Goal: Information Seeking & Learning: Learn about a topic

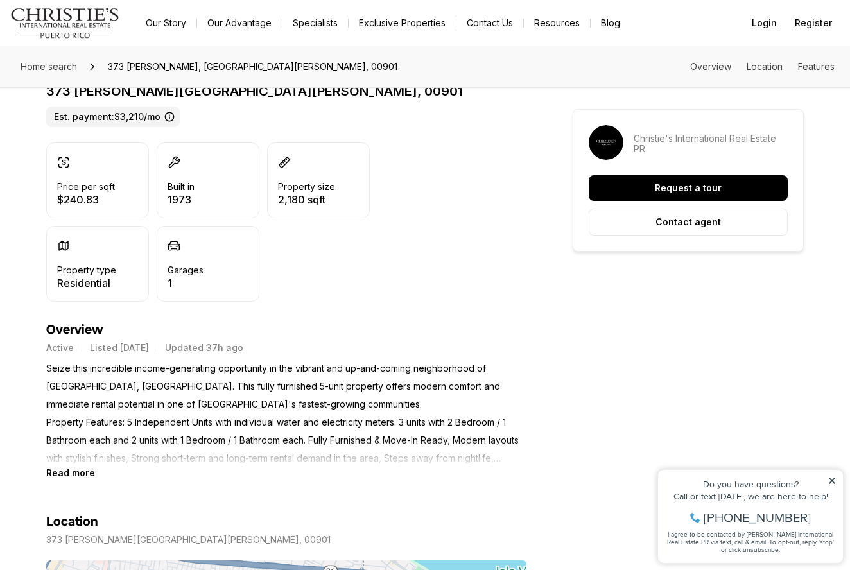
click at [830, 477] on icon at bounding box center [832, 481] width 9 height 9
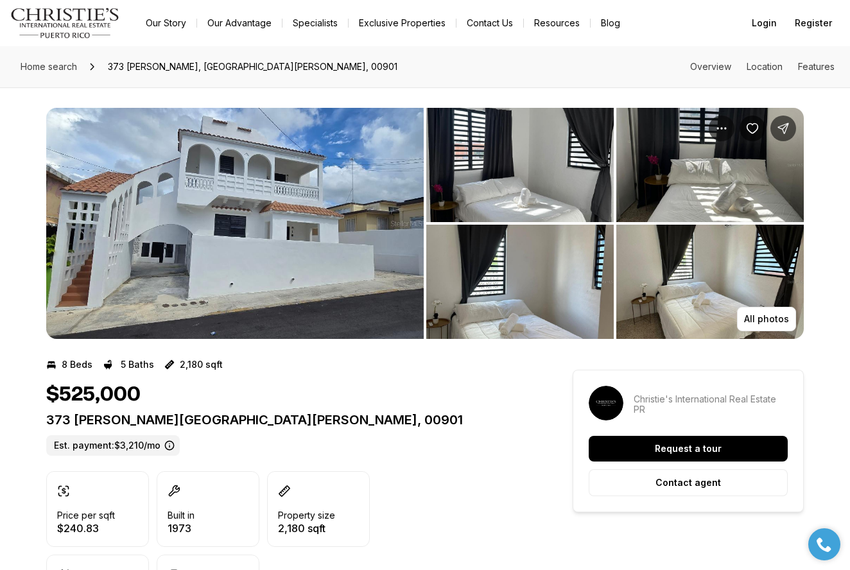
click at [348, 240] on img "View image gallery" at bounding box center [235, 223] width 378 height 231
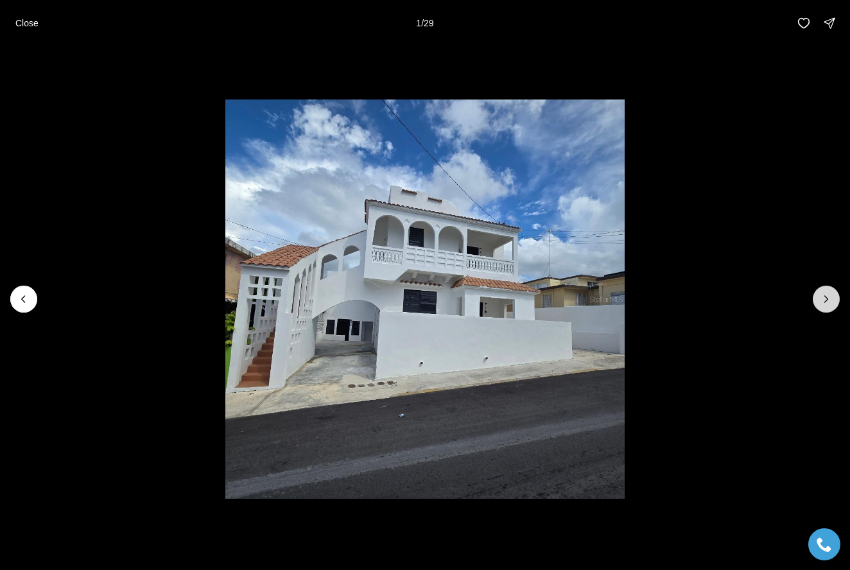
click at [825, 299] on icon "Next slide" at bounding box center [826, 299] width 13 height 13
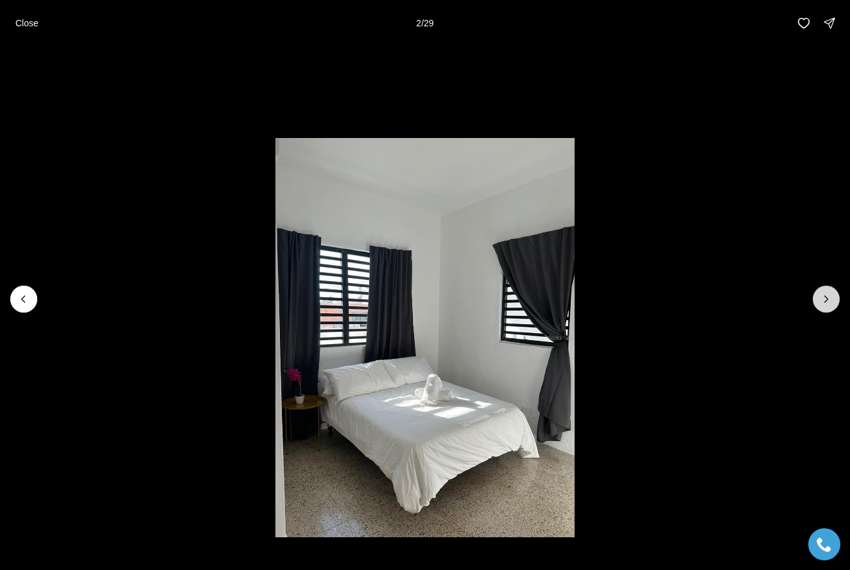
click at [825, 299] on icon "Next slide" at bounding box center [826, 299] width 13 height 13
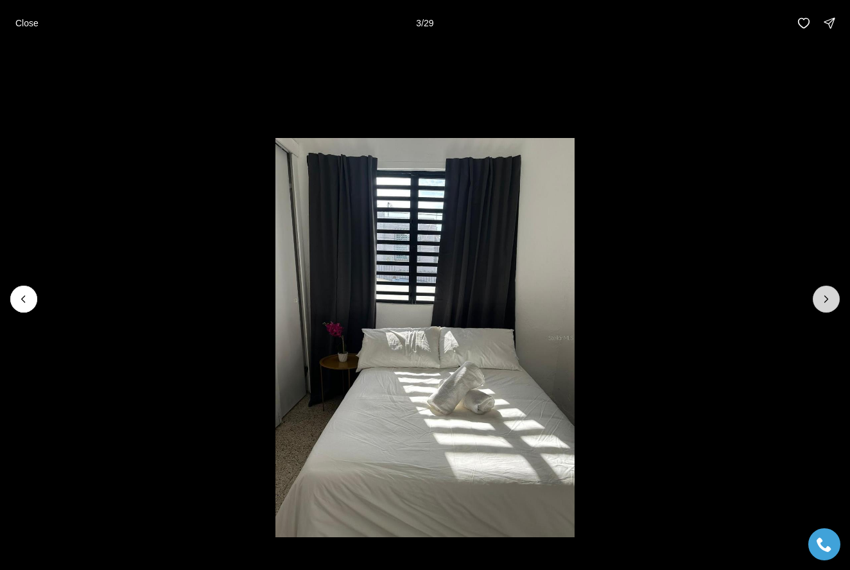
click at [825, 299] on icon "Next slide" at bounding box center [826, 299] width 13 height 13
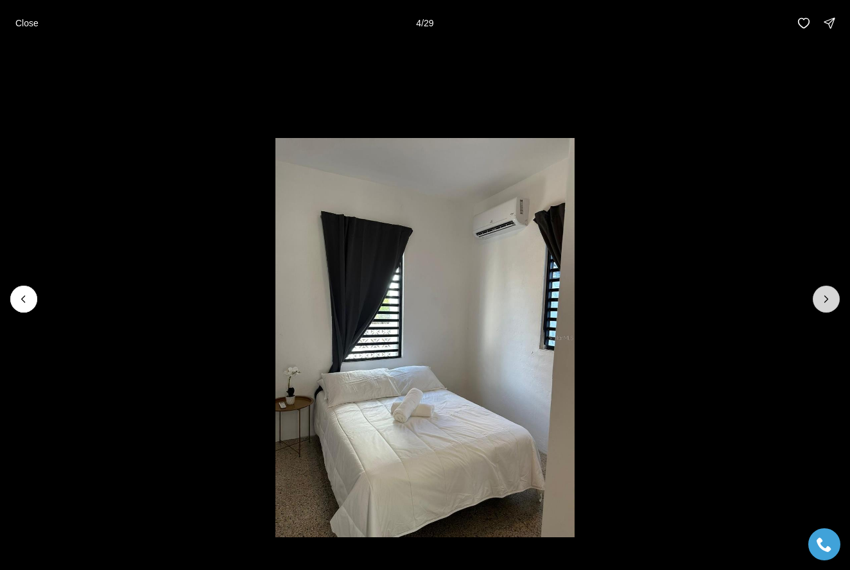
click at [825, 299] on icon "Next slide" at bounding box center [826, 299] width 13 height 13
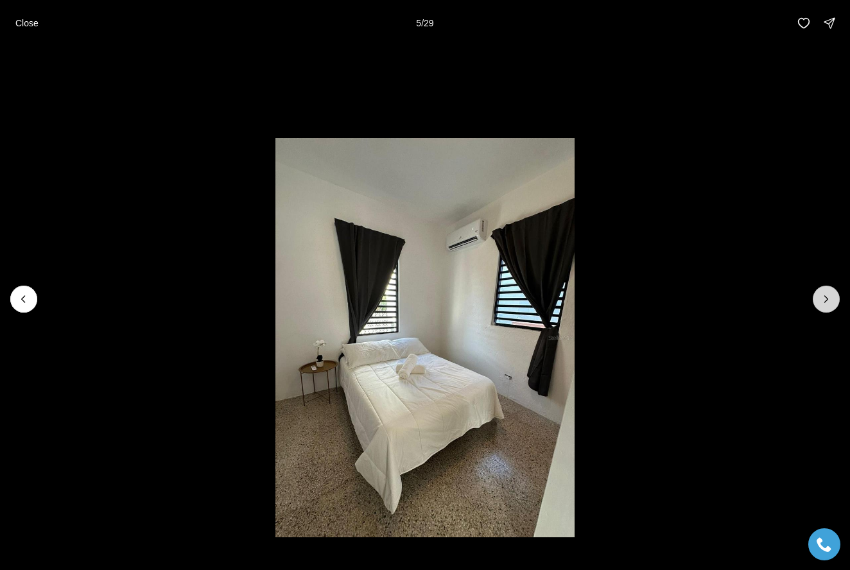
click at [825, 299] on icon "Next slide" at bounding box center [826, 299] width 13 height 13
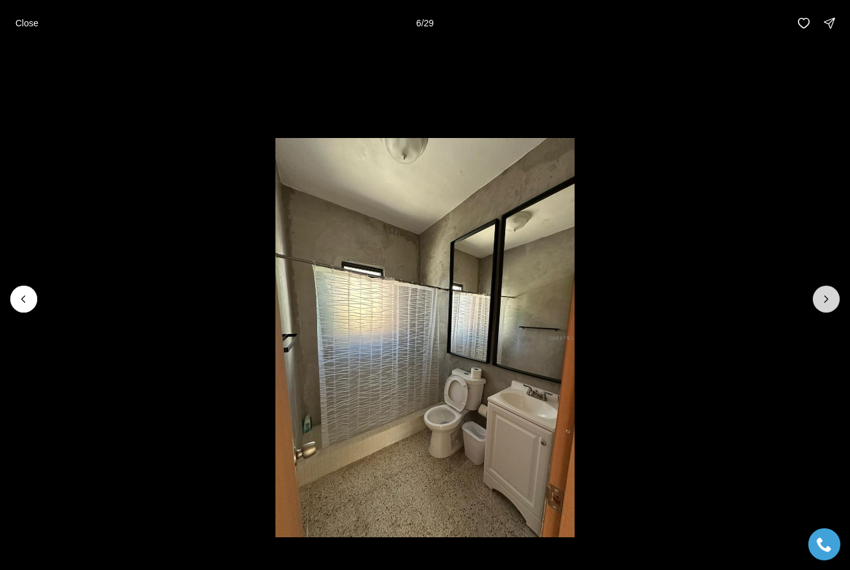
click at [825, 299] on icon "Next slide" at bounding box center [826, 299] width 13 height 13
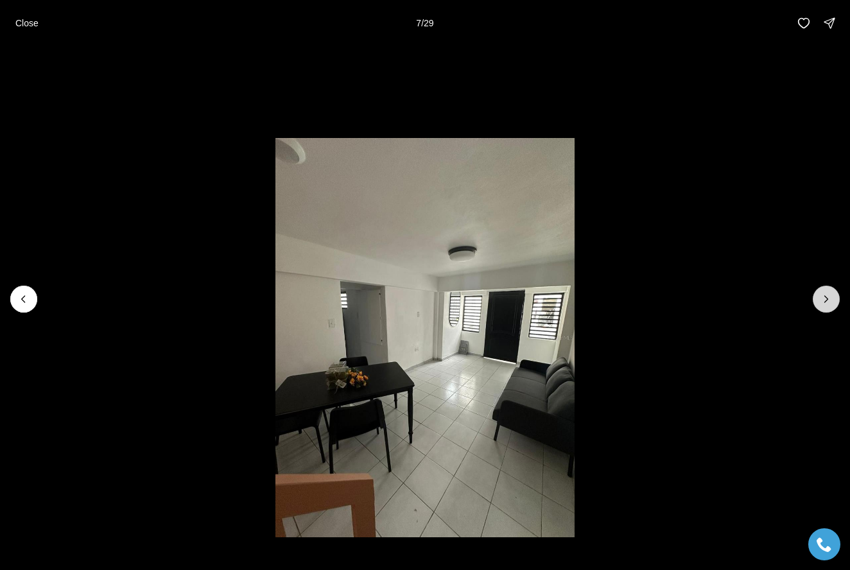
click at [825, 299] on icon "Next slide" at bounding box center [826, 299] width 13 height 13
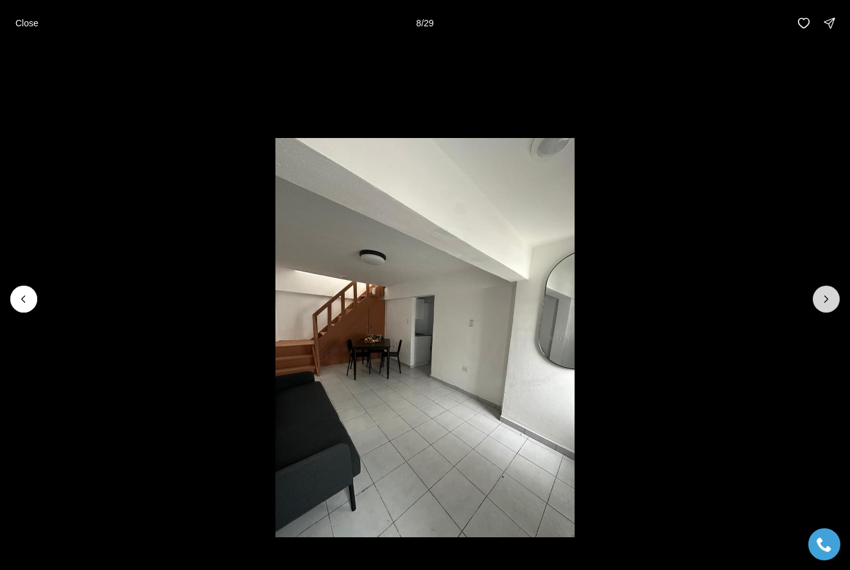
click at [825, 299] on icon "Next slide" at bounding box center [826, 299] width 13 height 13
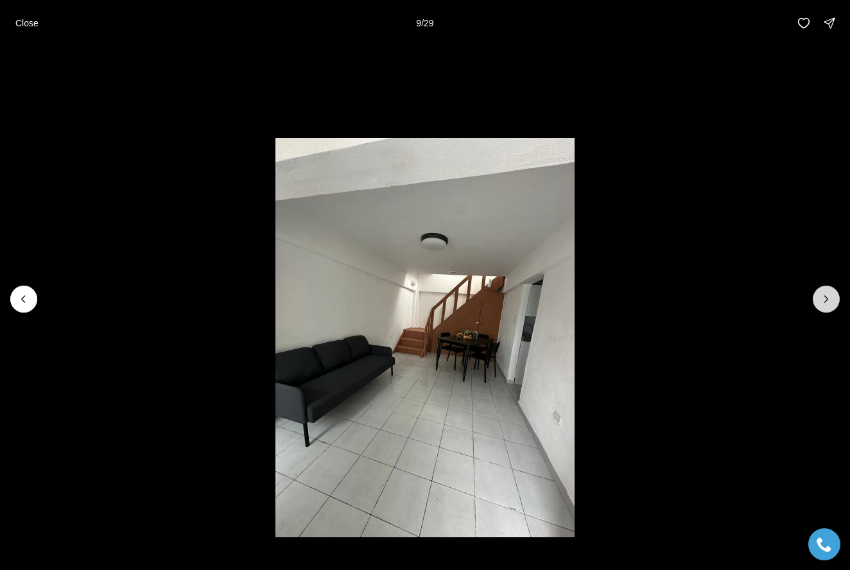
click at [825, 299] on icon "Next slide" at bounding box center [826, 299] width 13 height 13
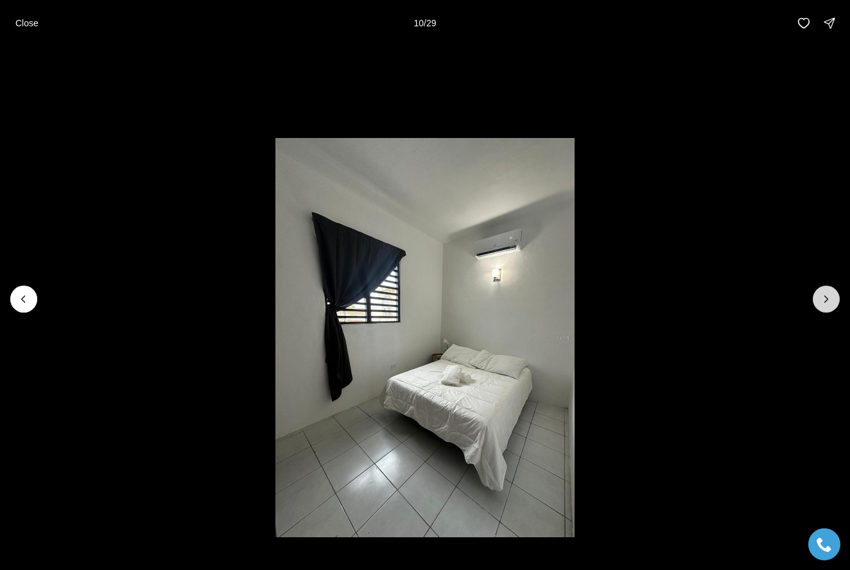
click at [825, 299] on icon "Next slide" at bounding box center [826, 299] width 13 height 13
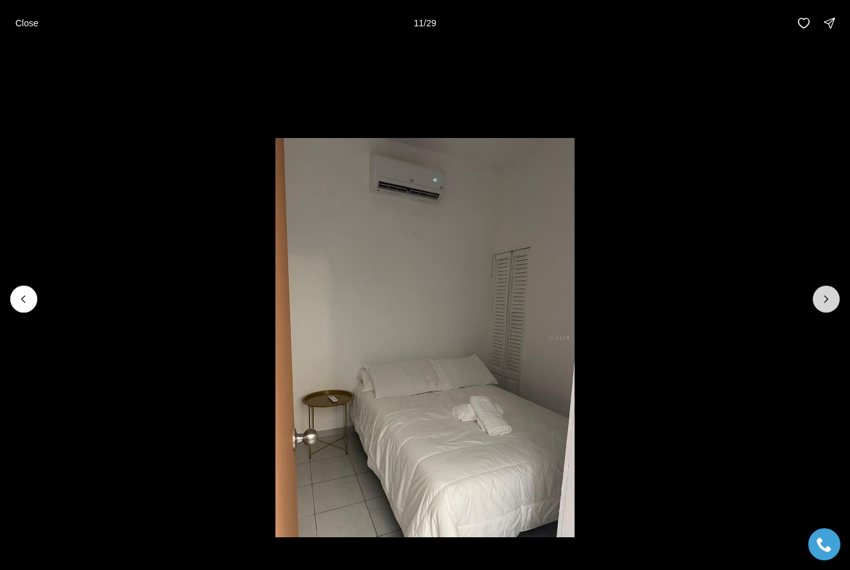
click at [825, 299] on icon "Next slide" at bounding box center [826, 299] width 13 height 13
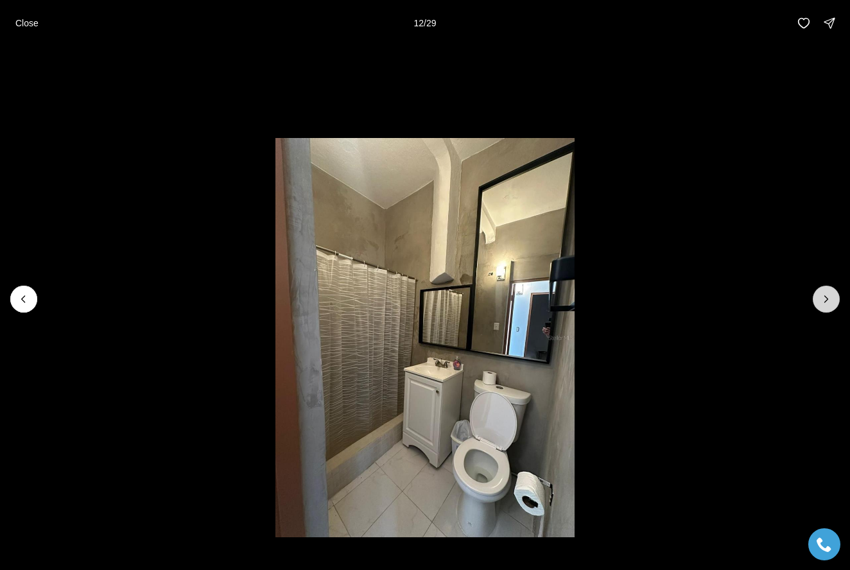
click at [825, 299] on icon "Next slide" at bounding box center [826, 299] width 13 height 13
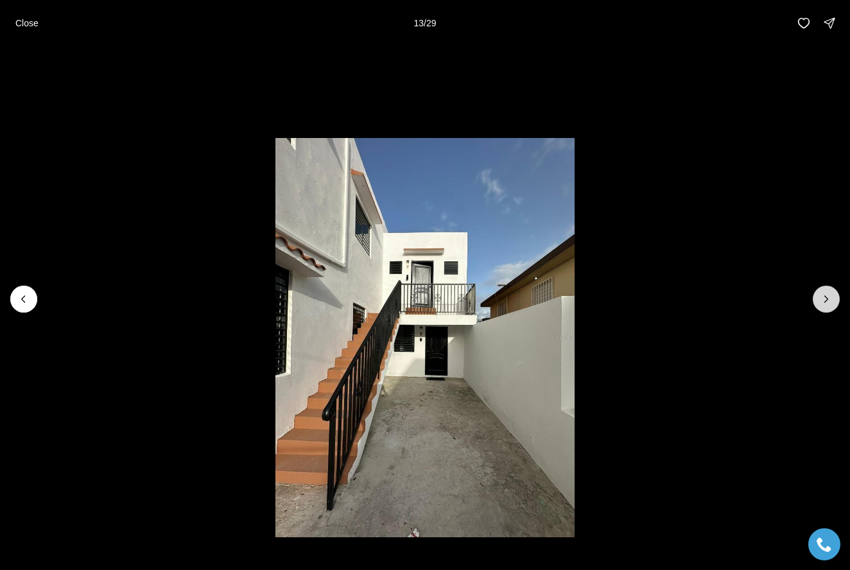
click at [829, 293] on icon "Next slide" at bounding box center [826, 299] width 13 height 13
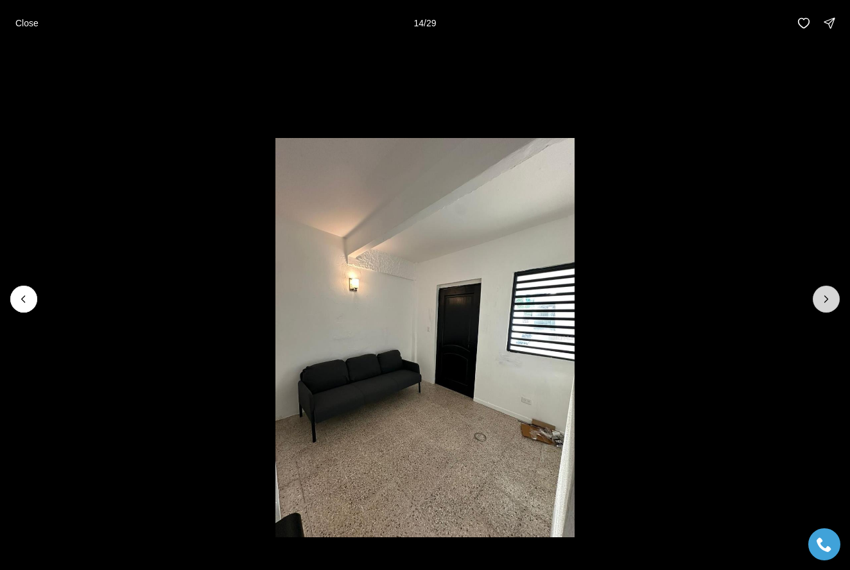
click at [829, 293] on icon "Next slide" at bounding box center [826, 299] width 13 height 13
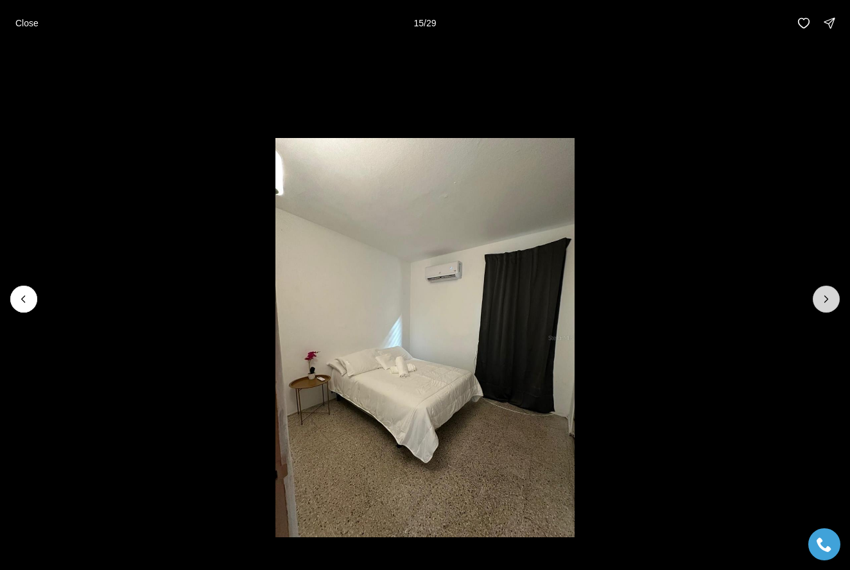
click at [829, 293] on icon "Next slide" at bounding box center [826, 299] width 13 height 13
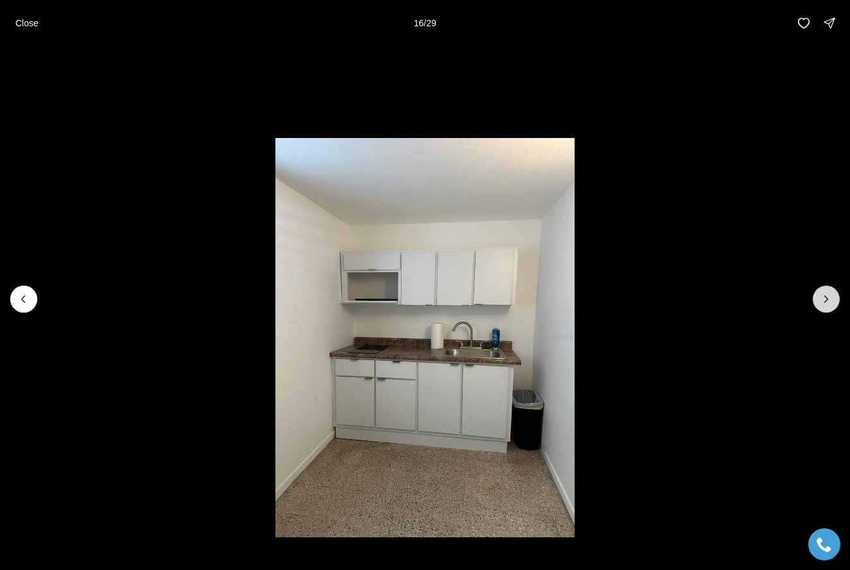
click at [829, 293] on icon "Next slide" at bounding box center [826, 299] width 13 height 13
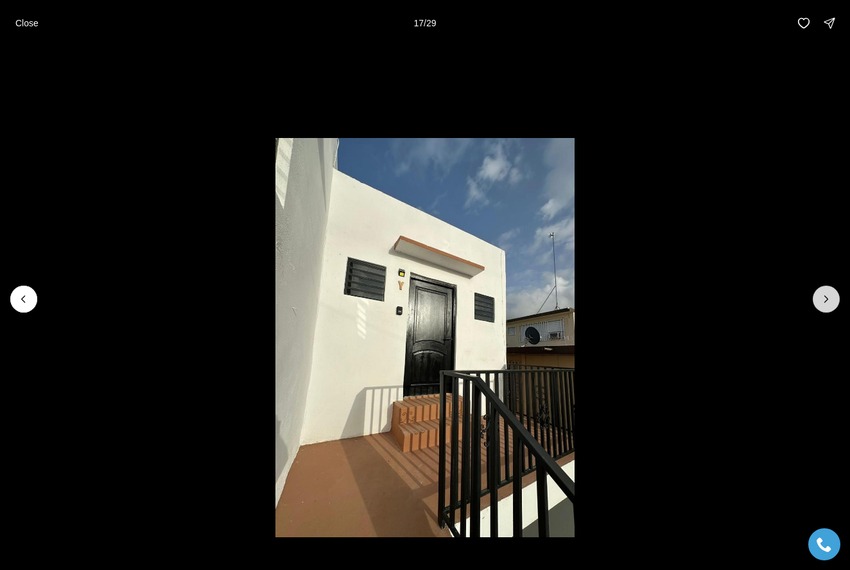
click at [829, 293] on icon "Next slide" at bounding box center [826, 299] width 13 height 13
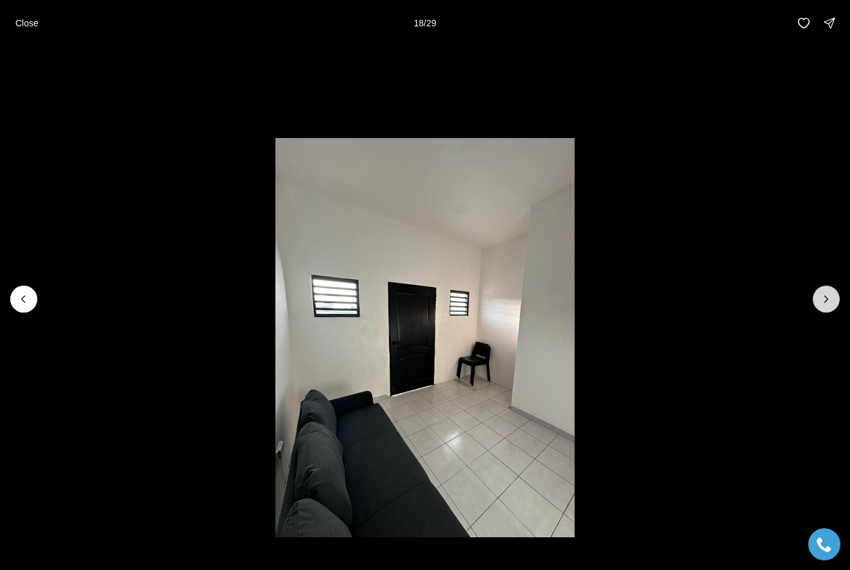
click at [829, 293] on icon "Next slide" at bounding box center [826, 299] width 13 height 13
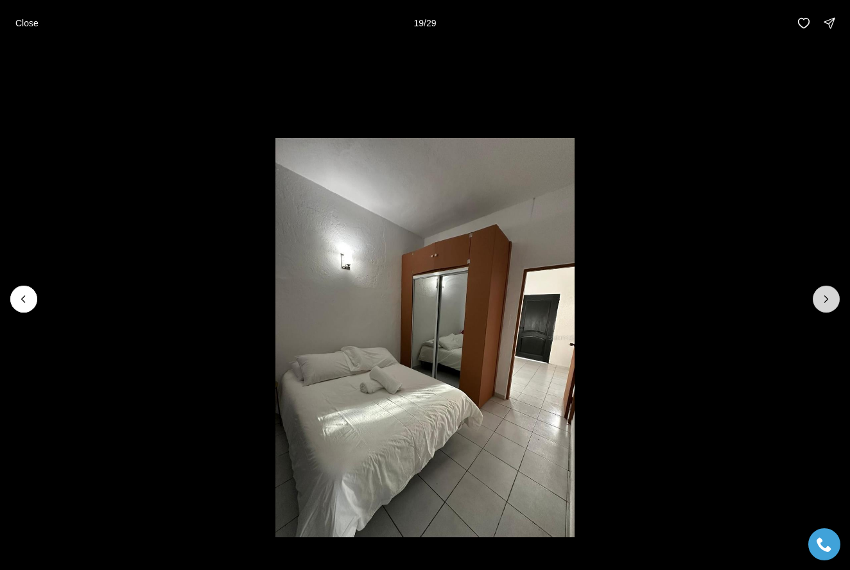
click at [829, 293] on icon "Next slide" at bounding box center [826, 299] width 13 height 13
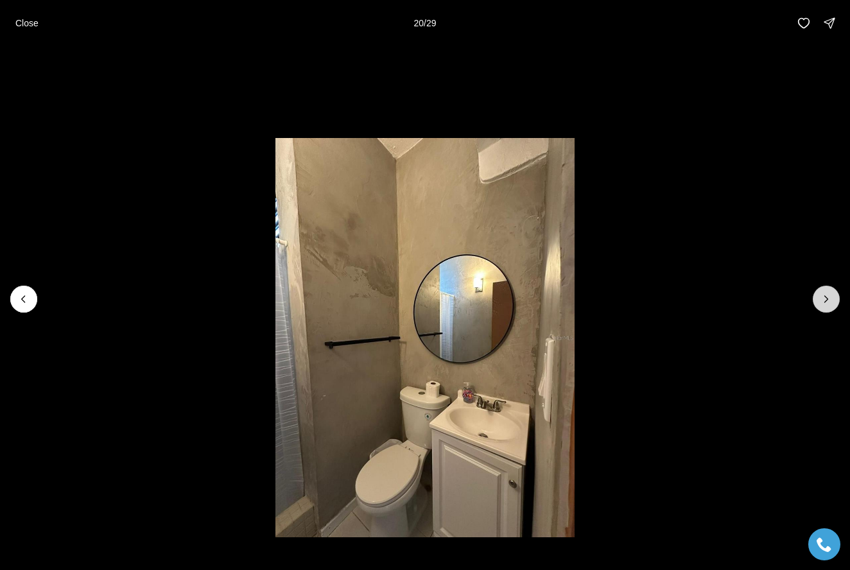
click at [829, 293] on icon "Next slide" at bounding box center [826, 299] width 13 height 13
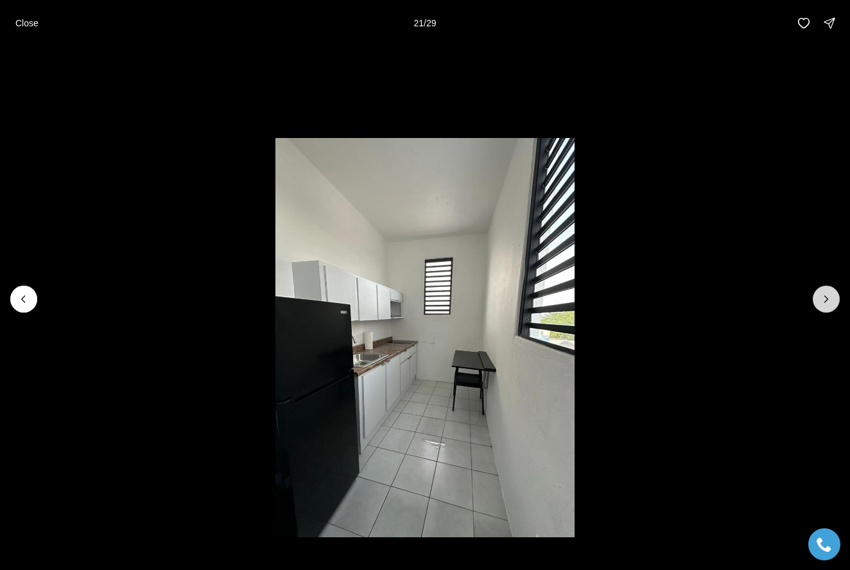
click at [829, 293] on icon "Next slide" at bounding box center [826, 299] width 13 height 13
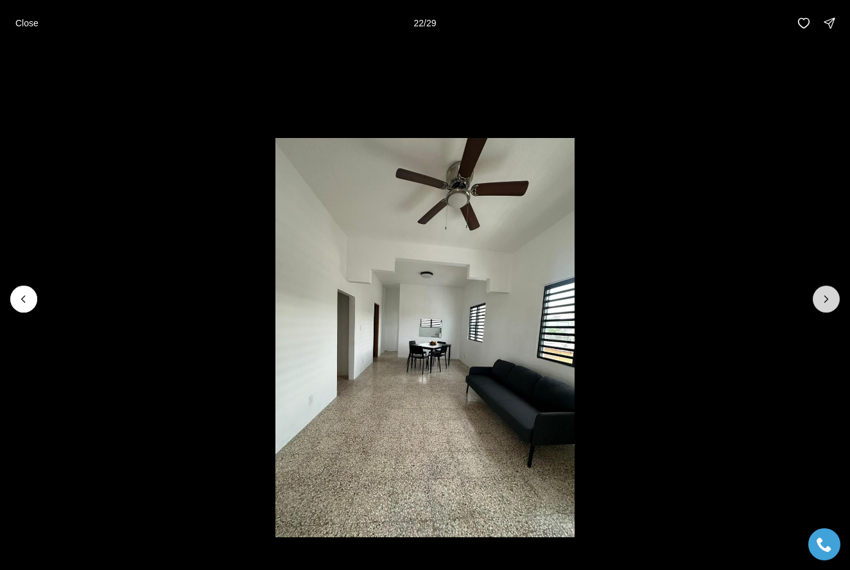
click at [829, 293] on icon "Next slide" at bounding box center [826, 299] width 13 height 13
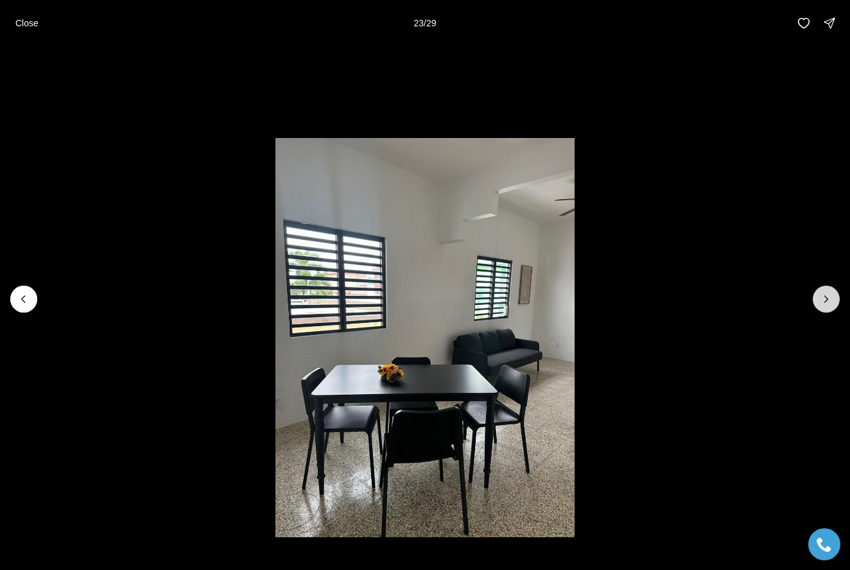
click at [829, 293] on icon "Next slide" at bounding box center [826, 299] width 13 height 13
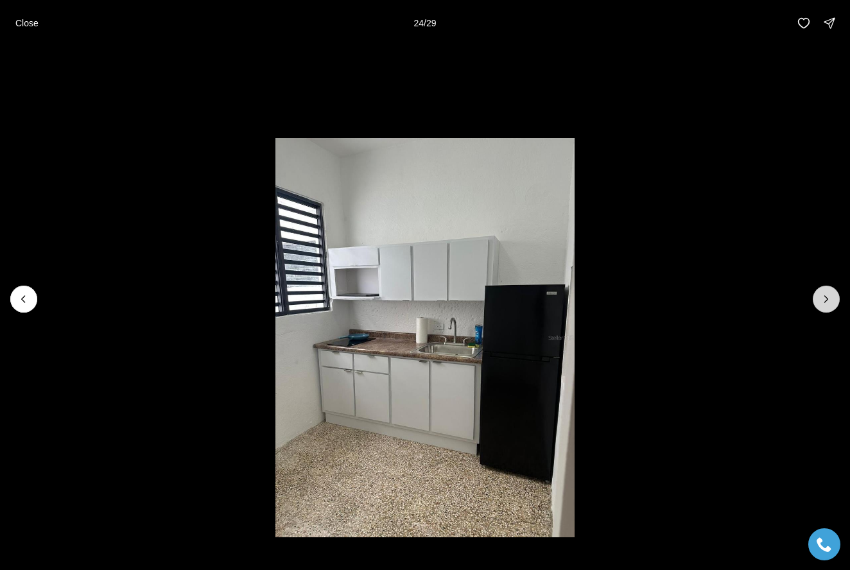
click at [829, 293] on icon "Next slide" at bounding box center [826, 299] width 13 height 13
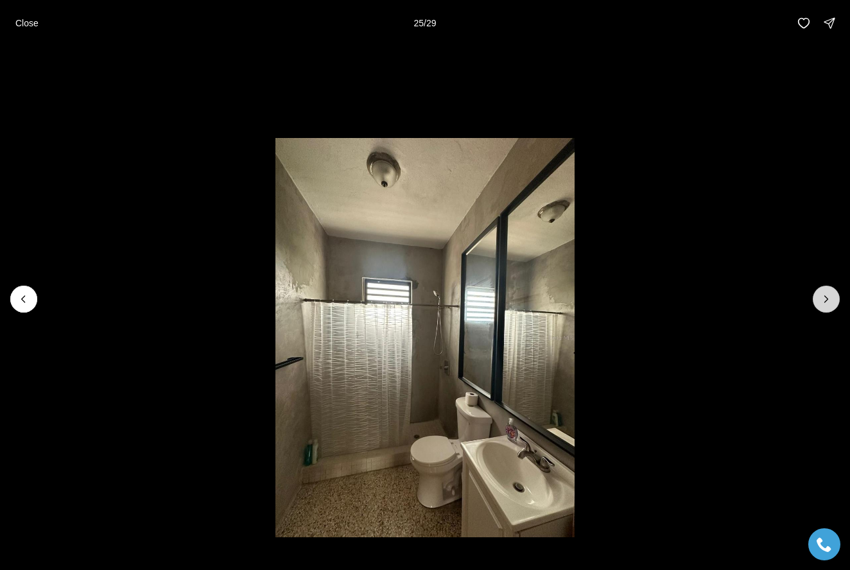
click at [829, 293] on icon "Next slide" at bounding box center [826, 299] width 13 height 13
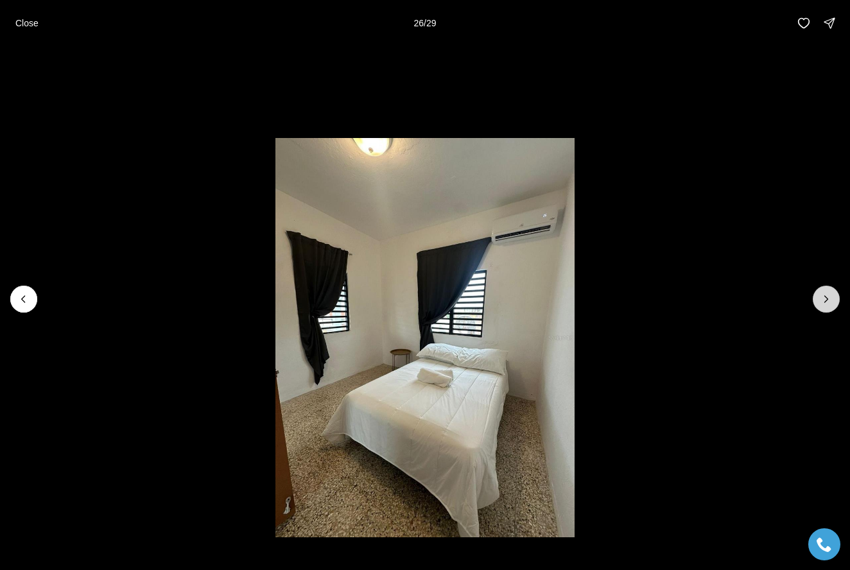
click at [829, 293] on icon "Next slide" at bounding box center [826, 299] width 13 height 13
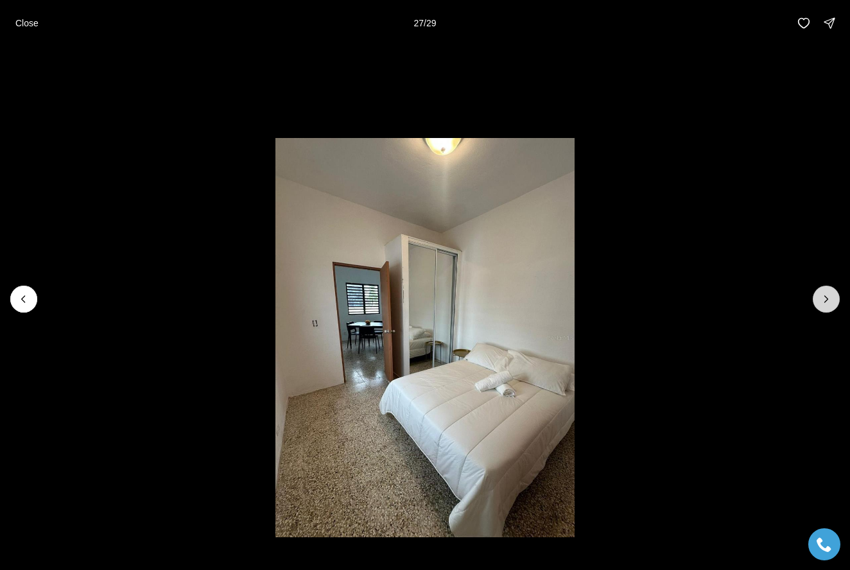
click at [829, 293] on icon "Next slide" at bounding box center [826, 299] width 13 height 13
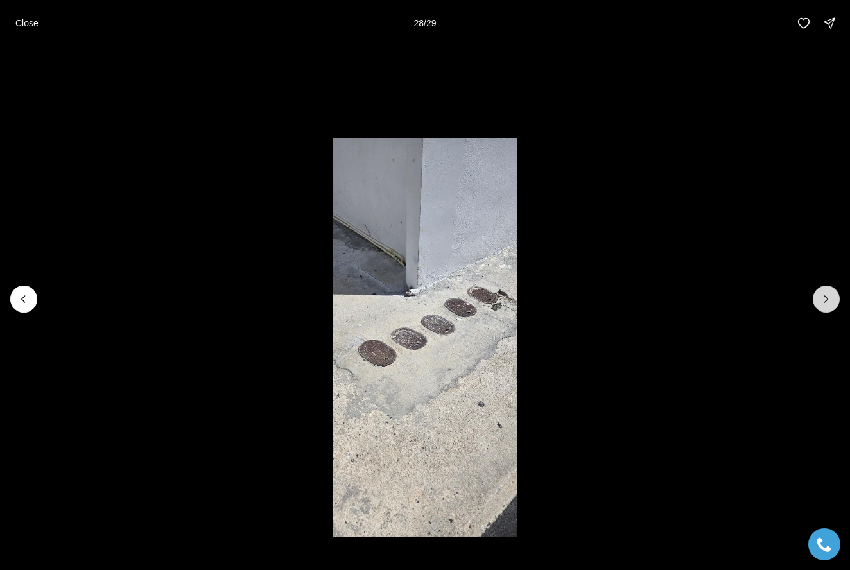
click at [829, 293] on icon "Next slide" at bounding box center [826, 299] width 13 height 13
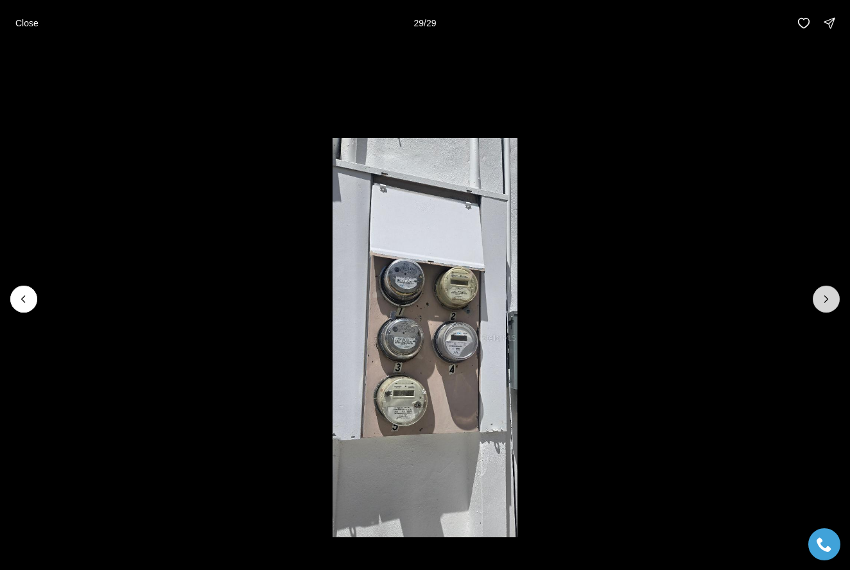
click at [829, 293] on div at bounding box center [826, 299] width 27 height 27
click at [823, 291] on div at bounding box center [826, 299] width 27 height 27
click at [26, 24] on p "Close" at bounding box center [26, 23] width 23 height 10
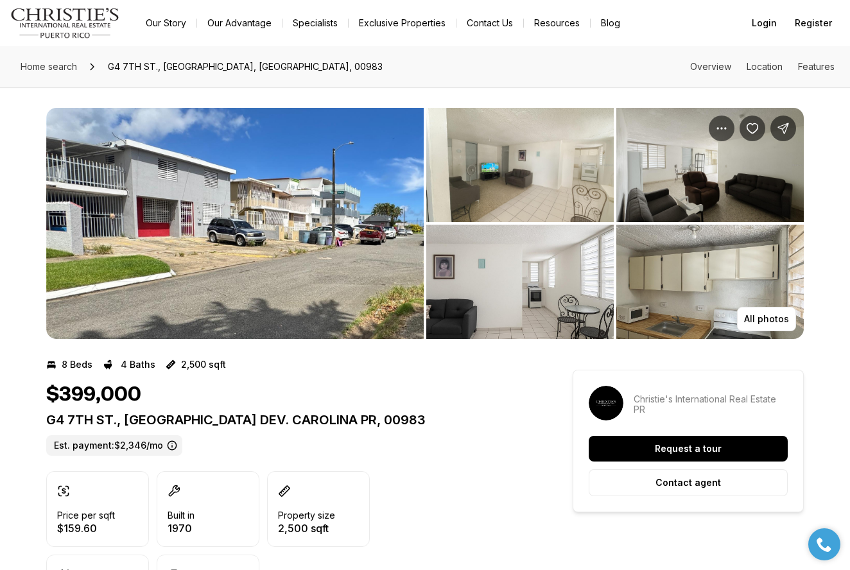
click at [184, 217] on img "View image gallery" at bounding box center [235, 223] width 378 height 231
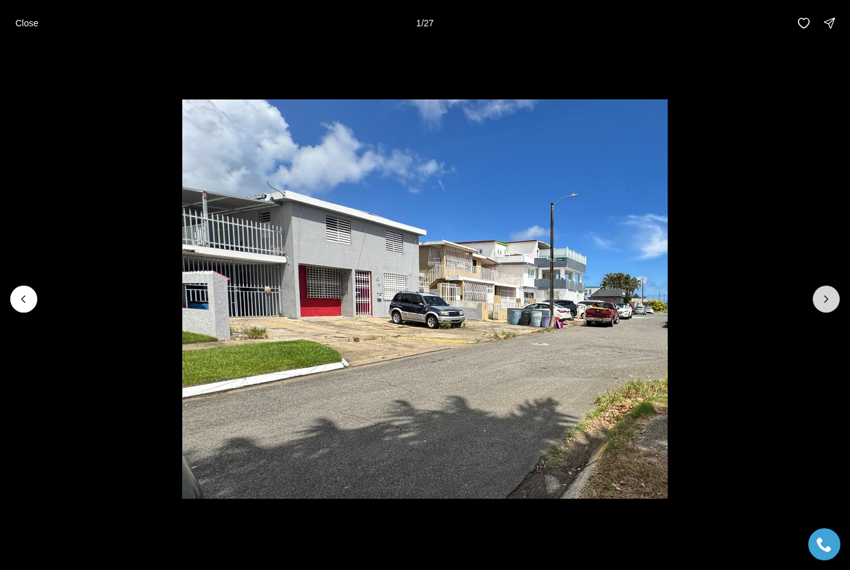
click at [825, 295] on icon "Next slide" at bounding box center [826, 299] width 13 height 13
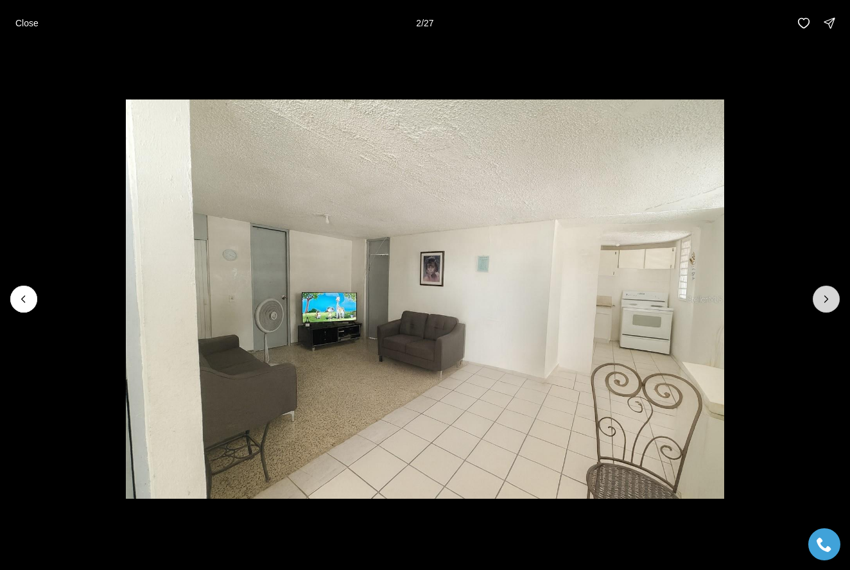
click at [825, 295] on icon "Next slide" at bounding box center [826, 299] width 13 height 13
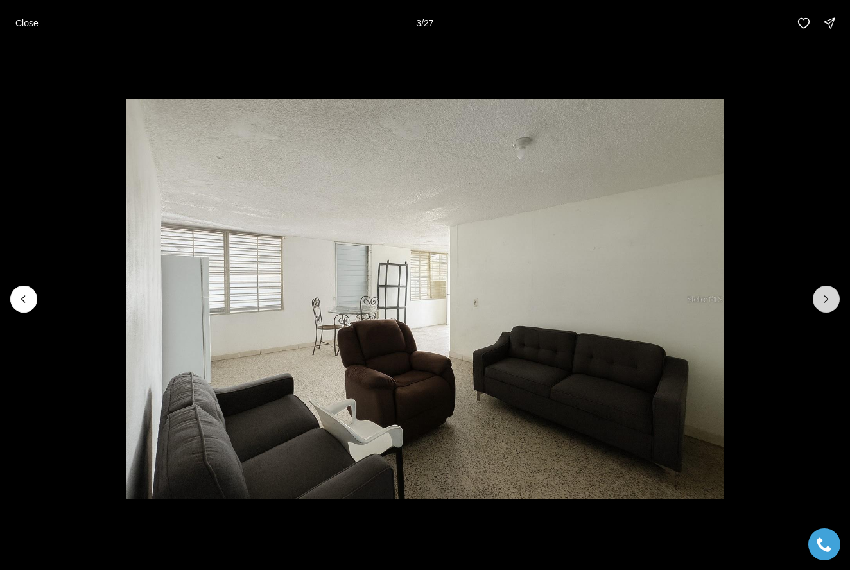
click at [825, 295] on icon "Next slide" at bounding box center [826, 299] width 13 height 13
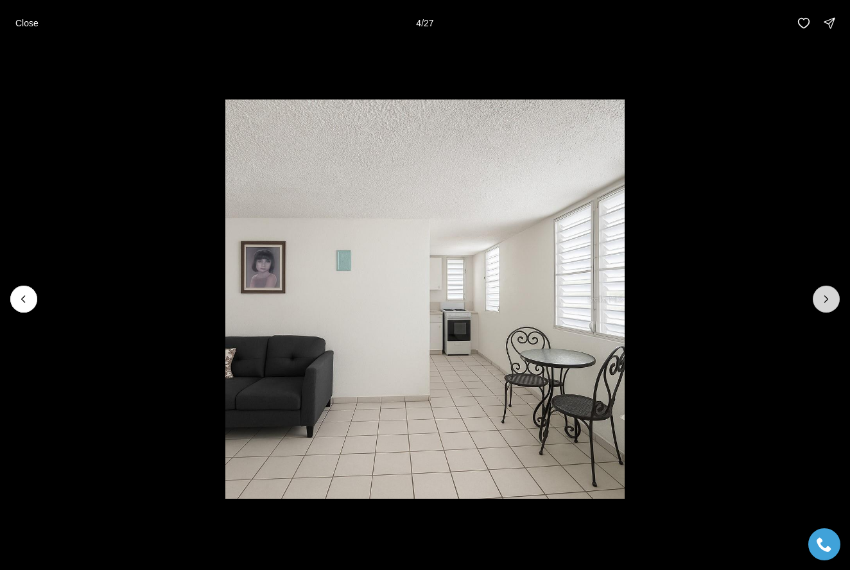
click at [825, 295] on icon "Next slide" at bounding box center [826, 299] width 13 height 13
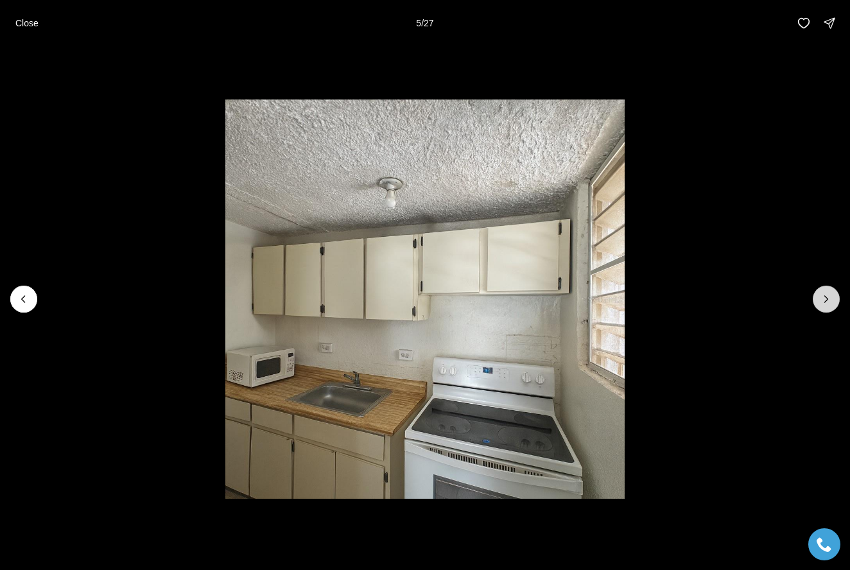
click at [825, 295] on icon "Next slide" at bounding box center [826, 299] width 13 height 13
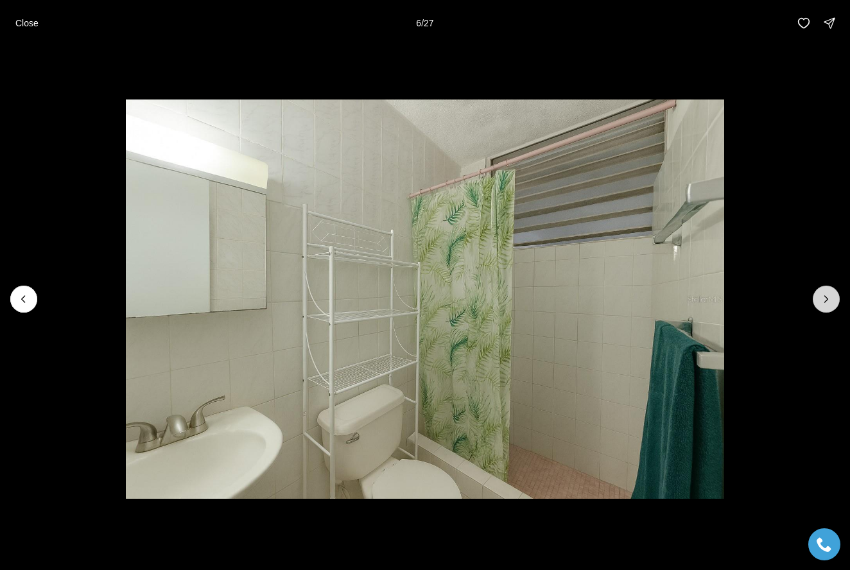
click at [825, 295] on icon "Next slide" at bounding box center [826, 299] width 13 height 13
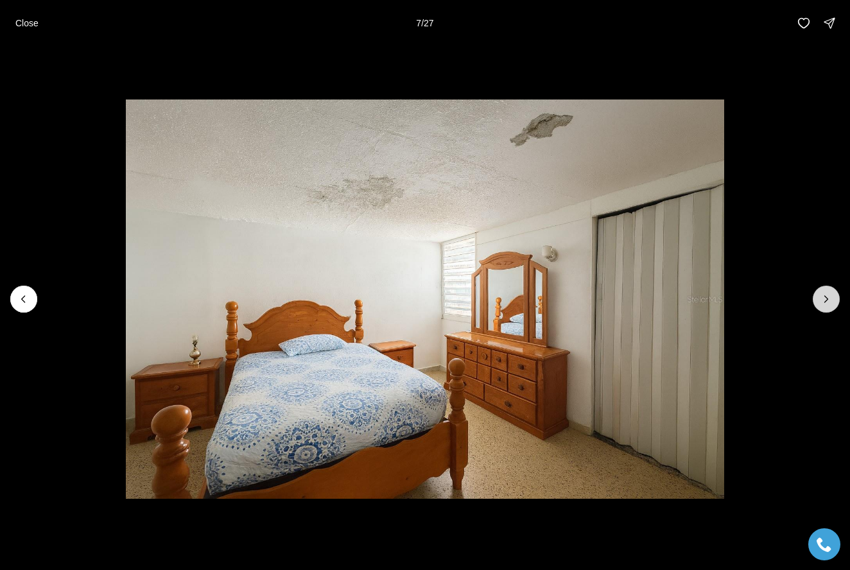
click at [825, 295] on icon "Next slide" at bounding box center [826, 299] width 13 height 13
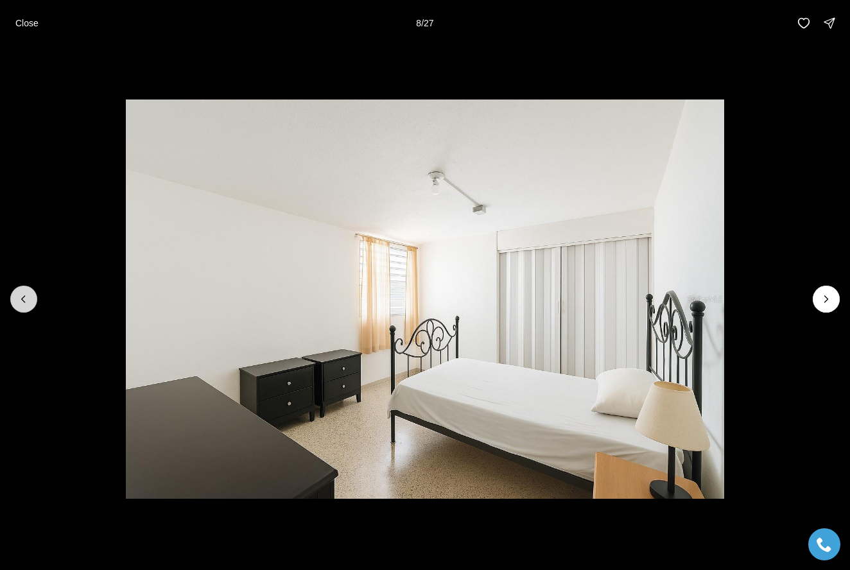
click at [17, 293] on icon "Previous slide" at bounding box center [23, 299] width 13 height 13
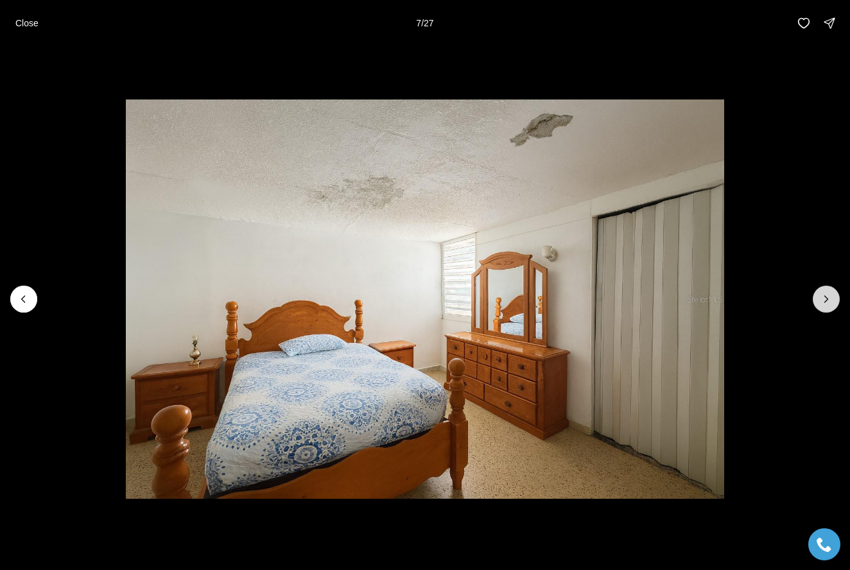
click at [827, 299] on icon "Next slide" at bounding box center [826, 299] width 13 height 13
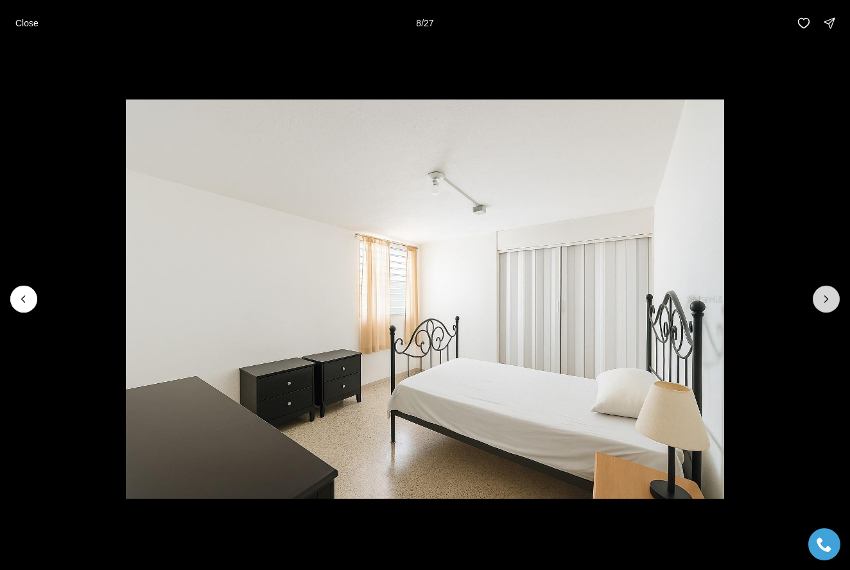
click at [827, 299] on icon "Next slide" at bounding box center [826, 299] width 13 height 13
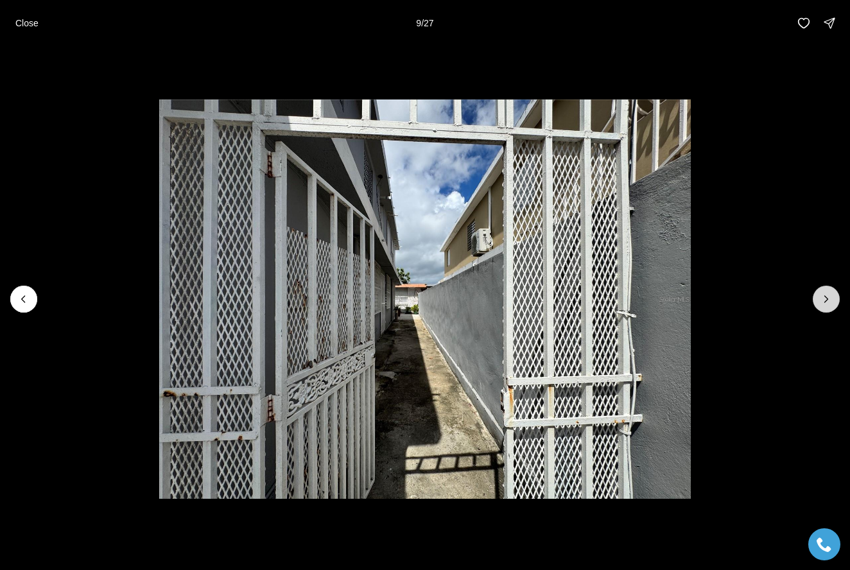
click at [827, 299] on icon "Next slide" at bounding box center [826, 299] width 13 height 13
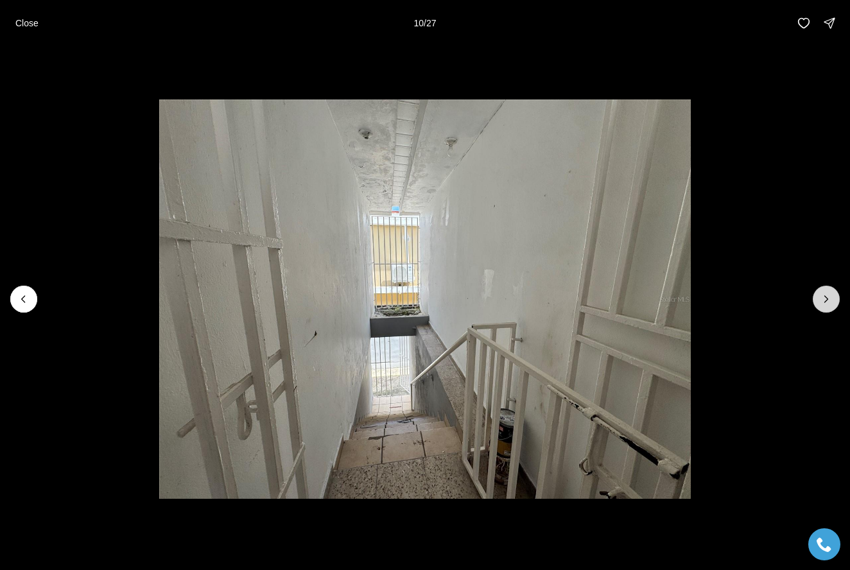
click at [827, 299] on icon "Next slide" at bounding box center [826, 299] width 13 height 13
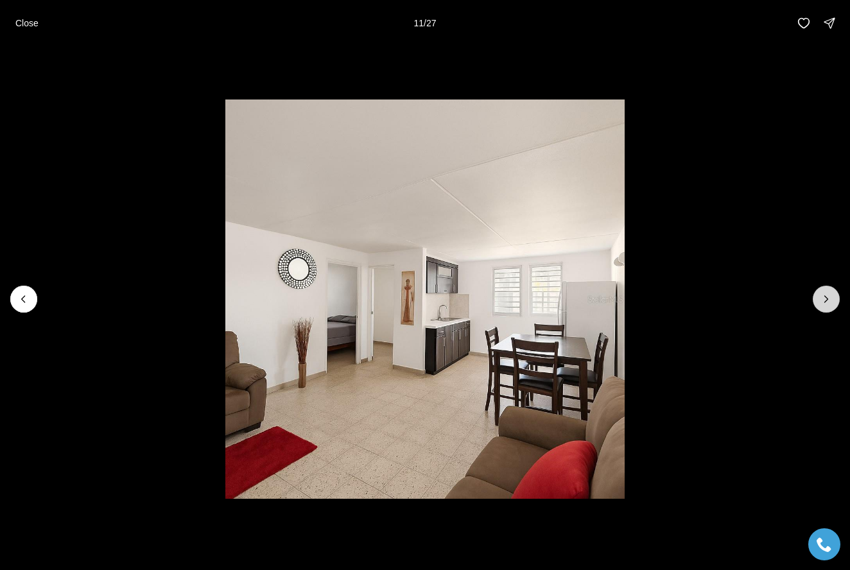
click at [827, 299] on icon "Next slide" at bounding box center [826, 299] width 13 height 13
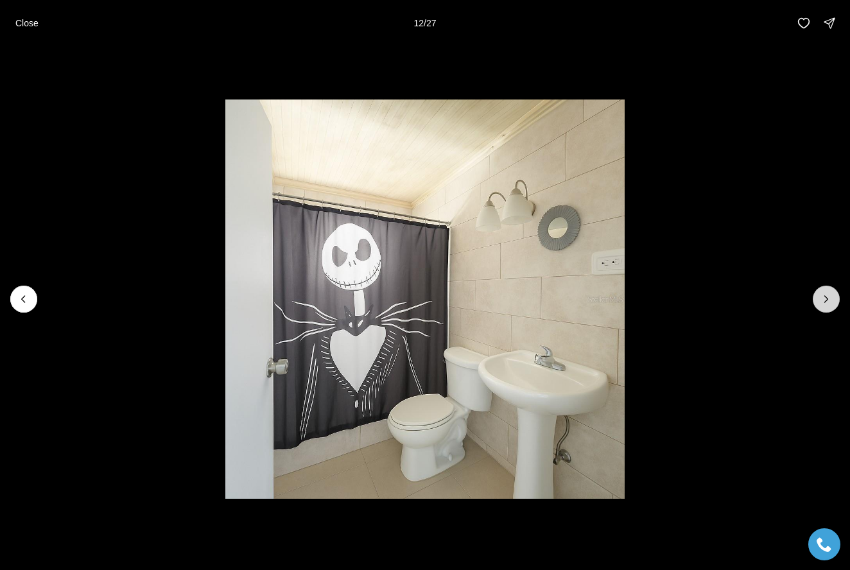
click at [827, 299] on icon "Next slide" at bounding box center [826, 299] width 13 height 13
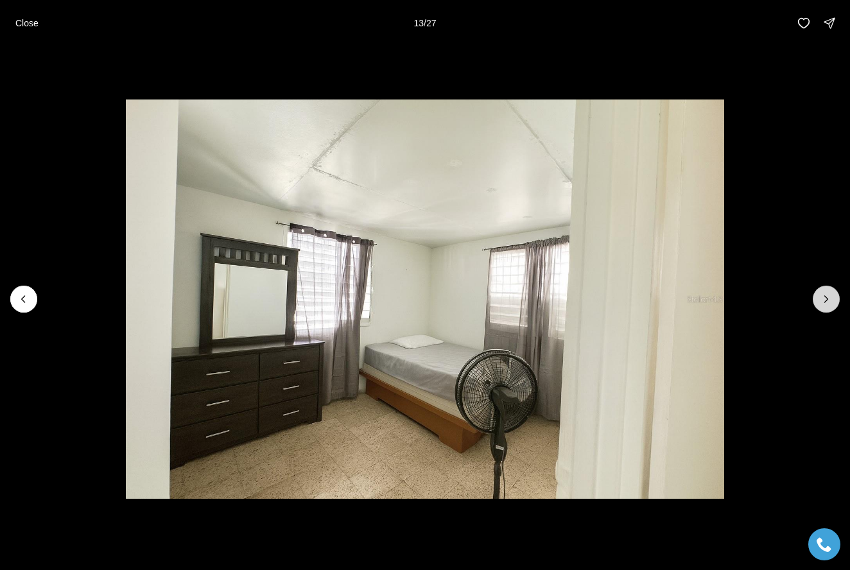
click at [827, 299] on icon "Next slide" at bounding box center [826, 299] width 13 height 13
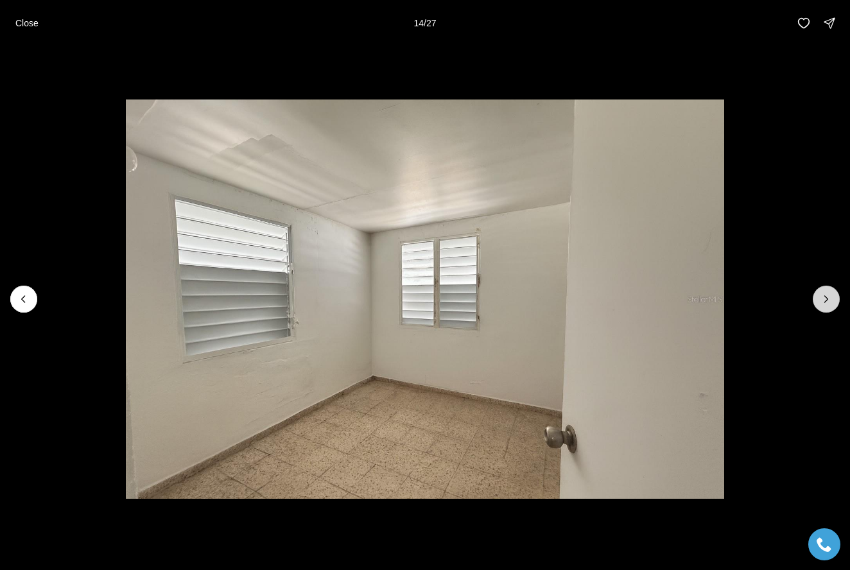
click at [827, 299] on icon "Next slide" at bounding box center [826, 299] width 13 height 13
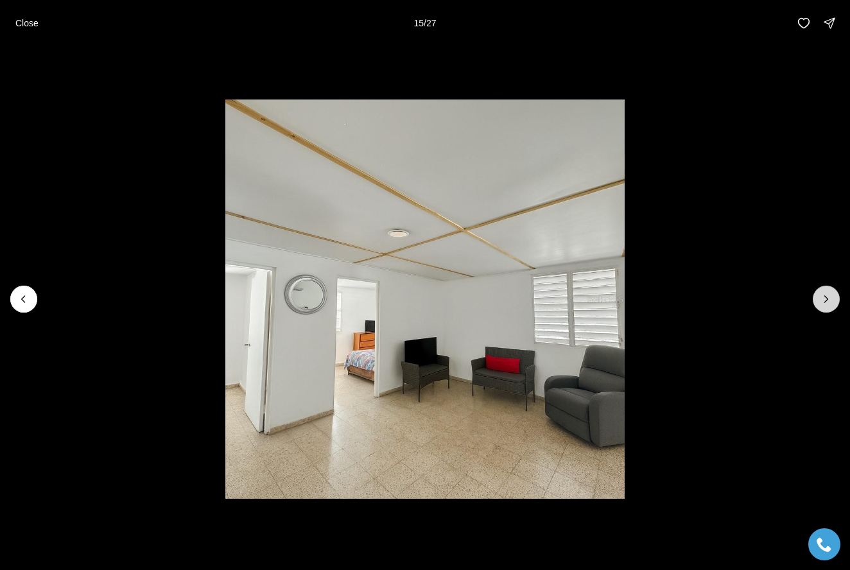
click at [827, 299] on icon "Next slide" at bounding box center [826, 299] width 13 height 13
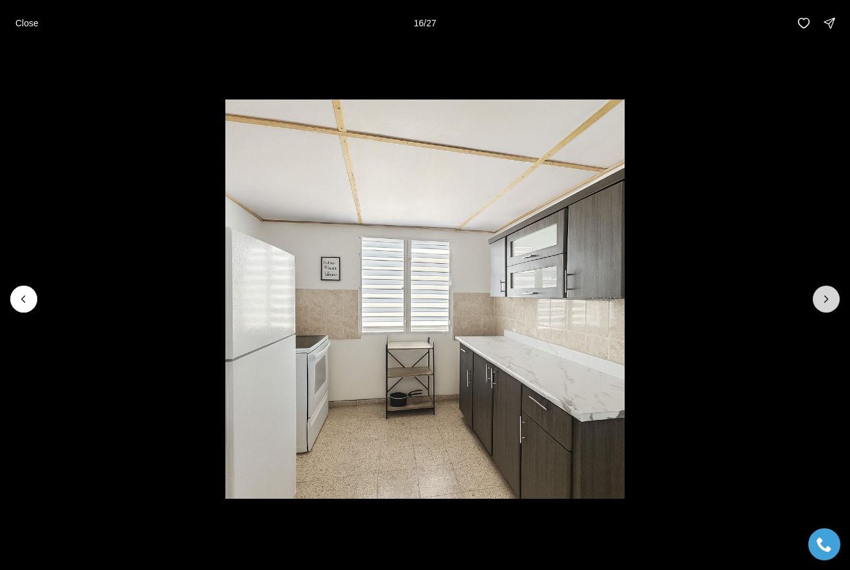
click at [827, 299] on icon "Next slide" at bounding box center [826, 299] width 13 height 13
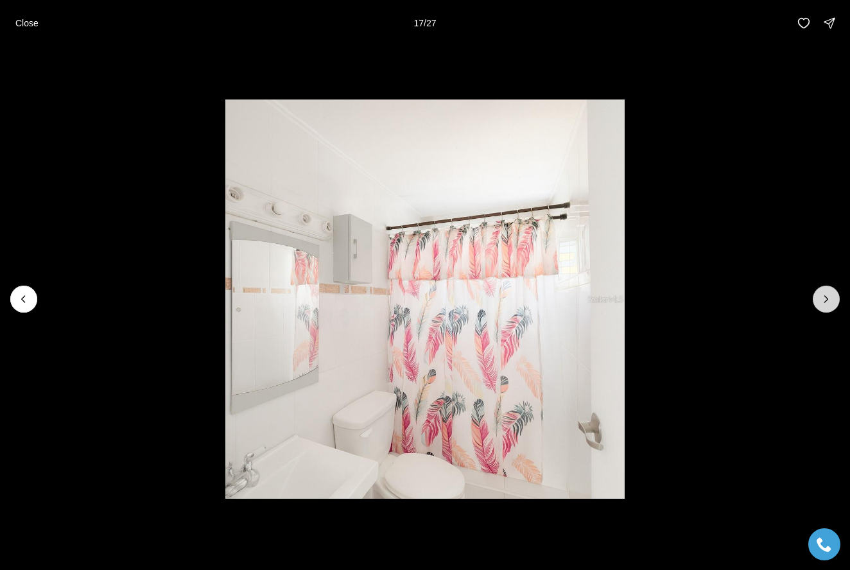
click at [827, 299] on icon "Next slide" at bounding box center [826, 299] width 13 height 13
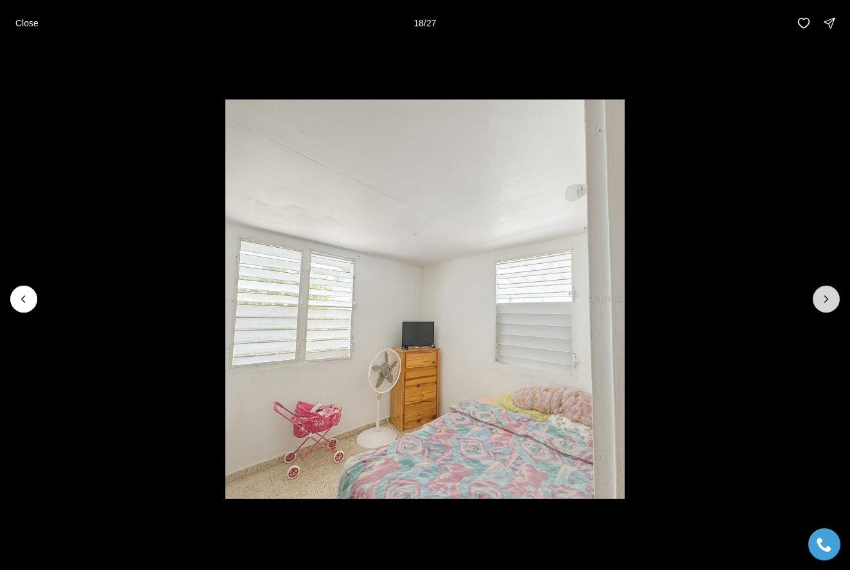
click at [827, 299] on icon "Next slide" at bounding box center [826, 299] width 13 height 13
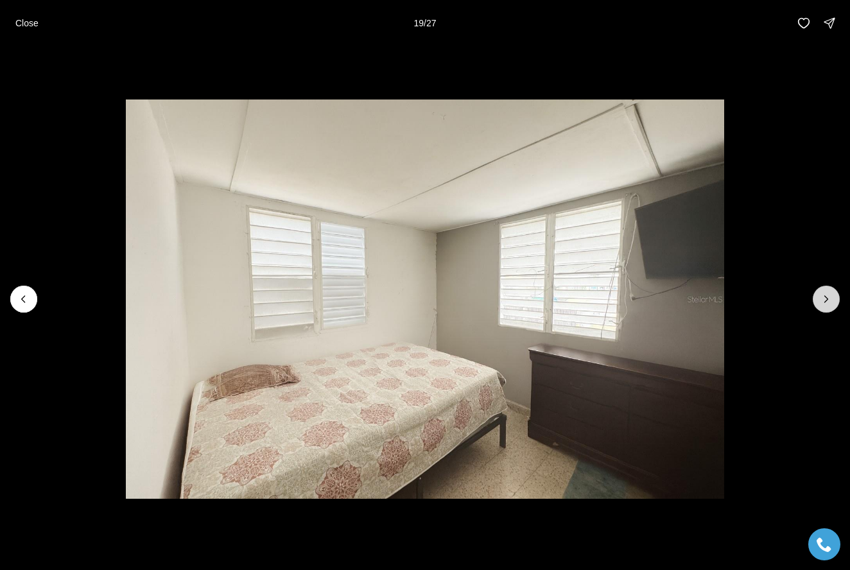
click at [827, 299] on icon "Next slide" at bounding box center [826, 299] width 13 height 13
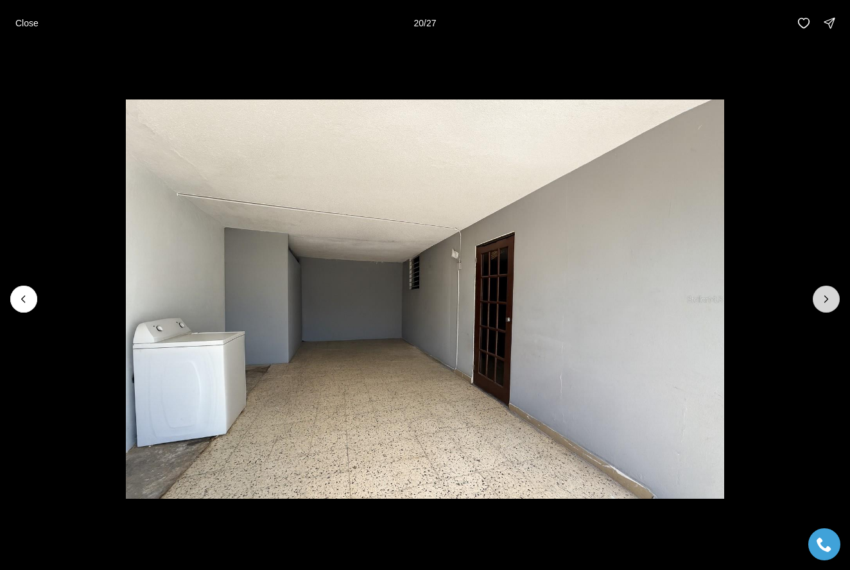
click at [827, 299] on icon "Next slide" at bounding box center [826, 299] width 13 height 13
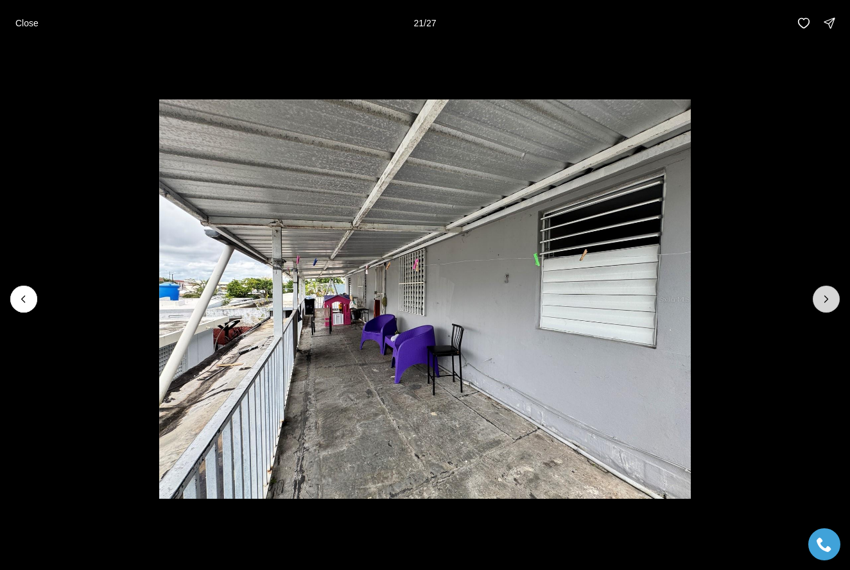
click at [827, 299] on icon "Next slide" at bounding box center [826, 299] width 13 height 13
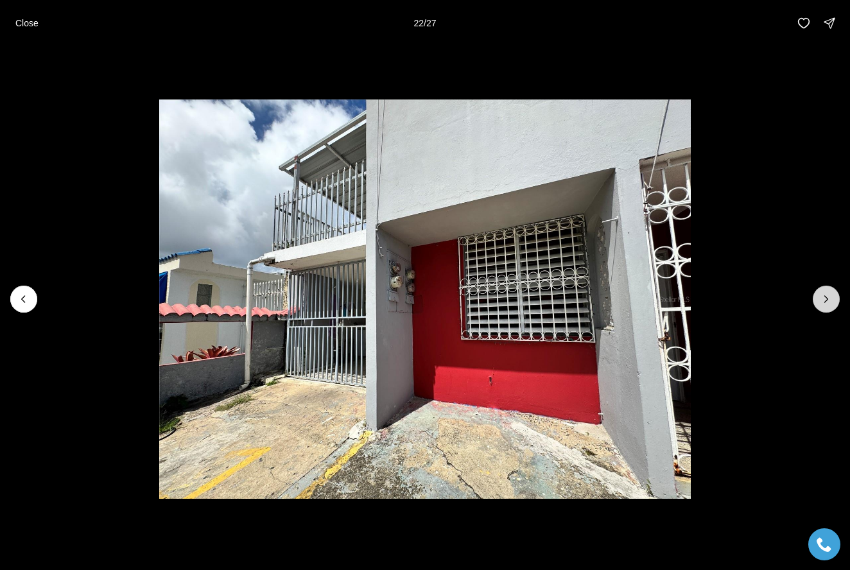
click at [827, 299] on icon "Next slide" at bounding box center [826, 299] width 13 height 13
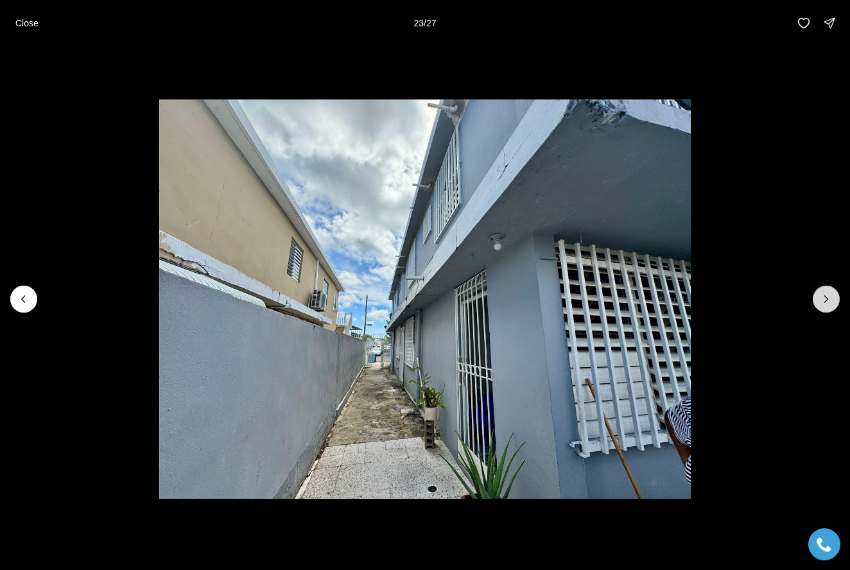
click at [827, 299] on icon "Next slide" at bounding box center [826, 299] width 13 height 13
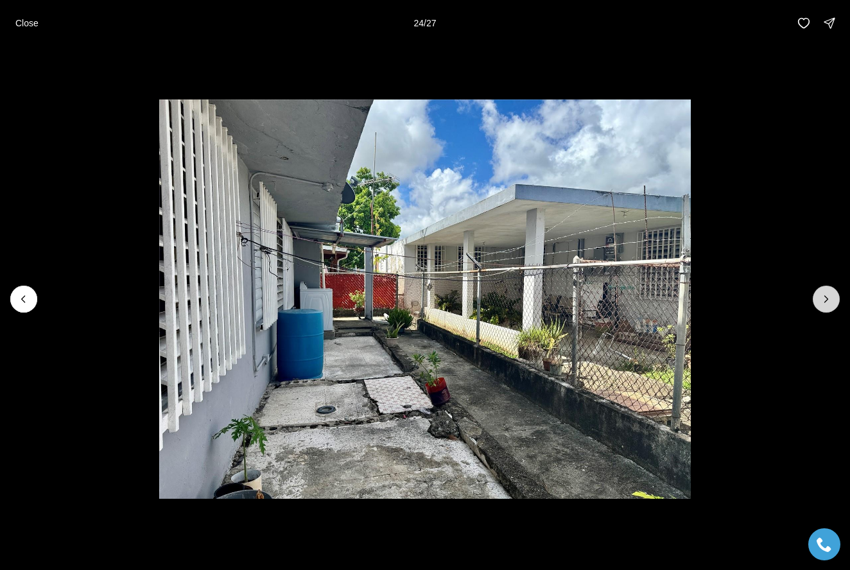
click at [827, 299] on icon "Next slide" at bounding box center [826, 299] width 13 height 13
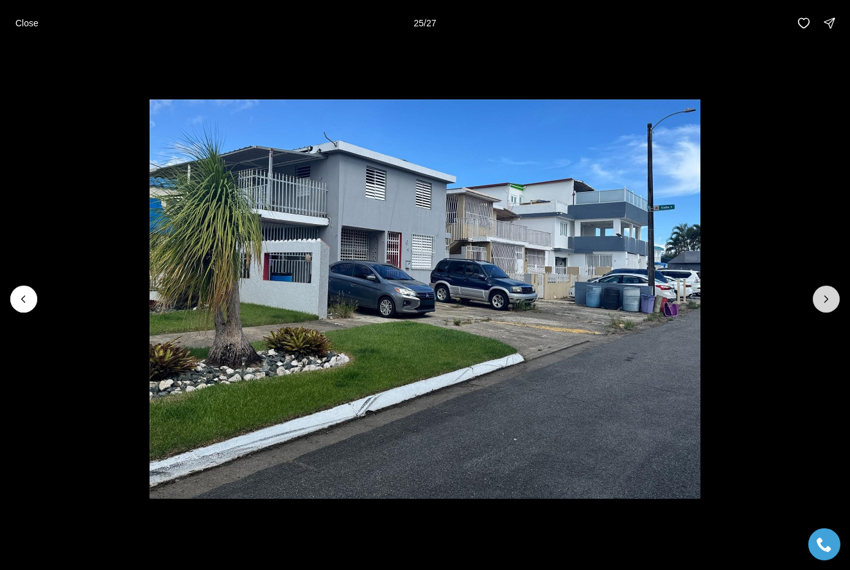
click at [827, 299] on icon "Next slide" at bounding box center [826, 299] width 13 height 13
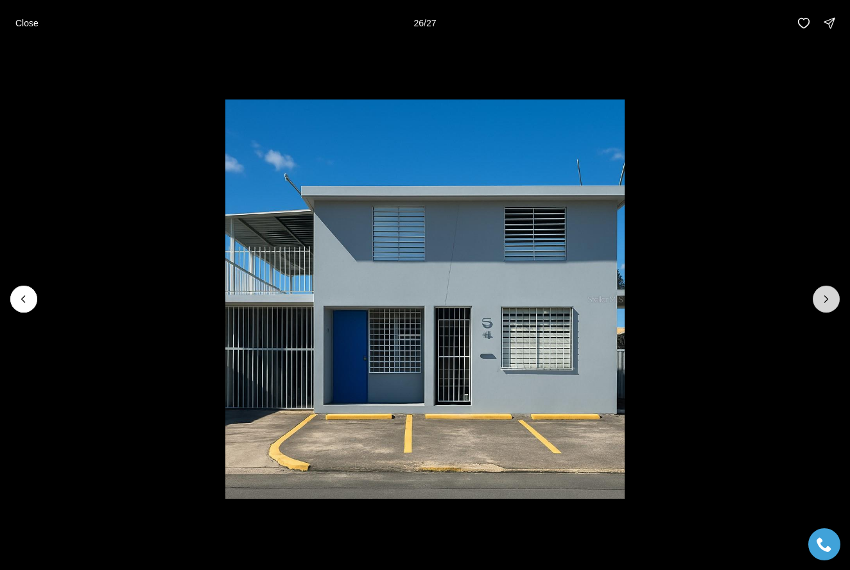
click at [827, 299] on icon "Next slide" at bounding box center [826, 299] width 13 height 13
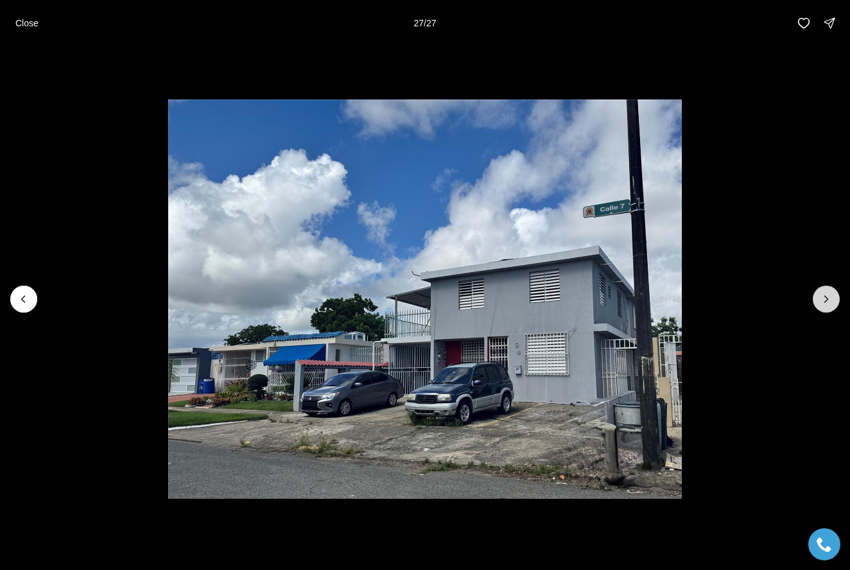
click at [827, 299] on div at bounding box center [826, 299] width 27 height 27
click at [32, 22] on p "Close" at bounding box center [26, 23] width 23 height 10
